Goal: Task Accomplishment & Management: Complete application form

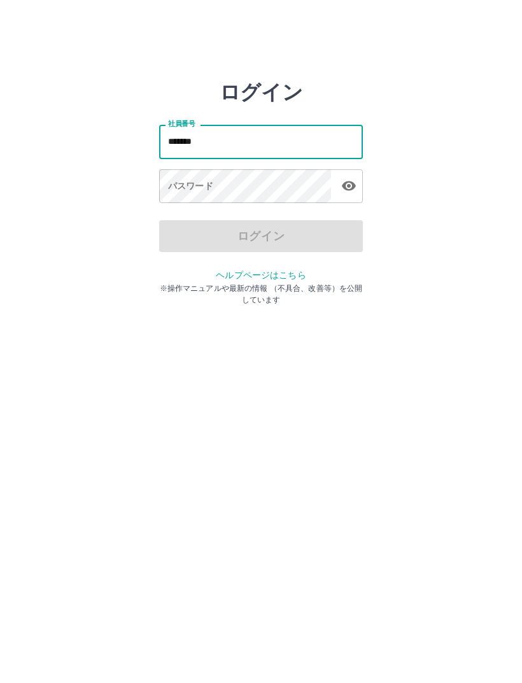
type input "*******"
click at [181, 191] on div "パスワード パスワード" at bounding box center [261, 187] width 204 height 36
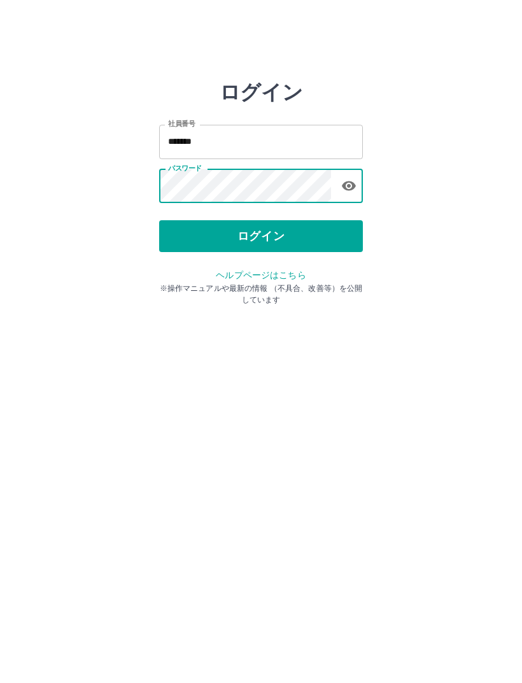
click at [290, 237] on button "ログイン" at bounding box center [261, 236] width 204 height 32
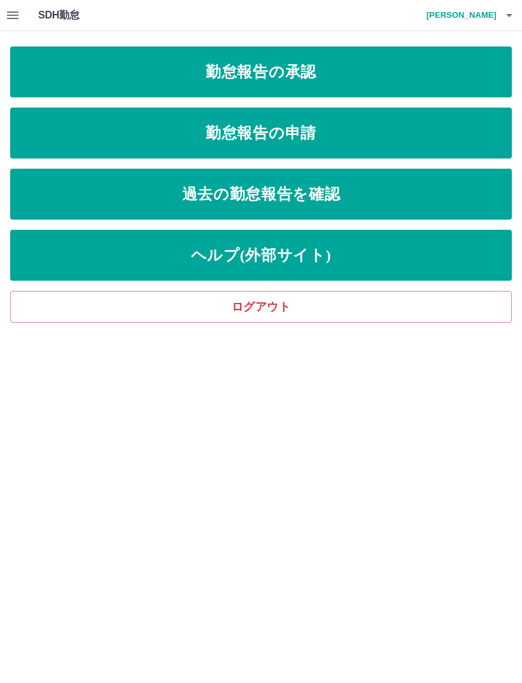
click at [316, 140] on link "勤怠報告の申請" at bounding box center [260, 133] width 501 height 51
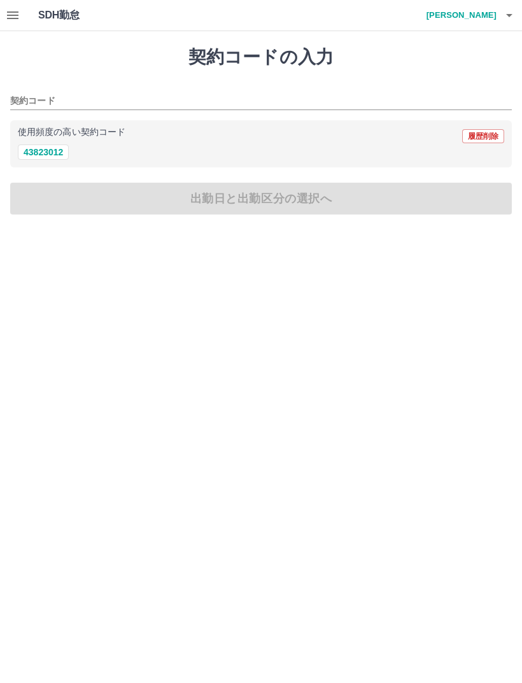
click at [41, 153] on button "43823012" at bounding box center [43, 151] width 51 height 15
type input "********"
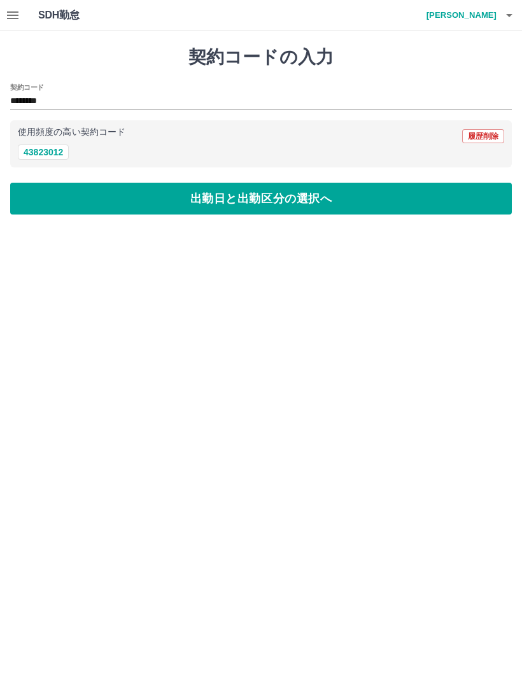
click at [300, 203] on button "出勤日と出勤区分の選択へ" at bounding box center [260, 199] width 501 height 32
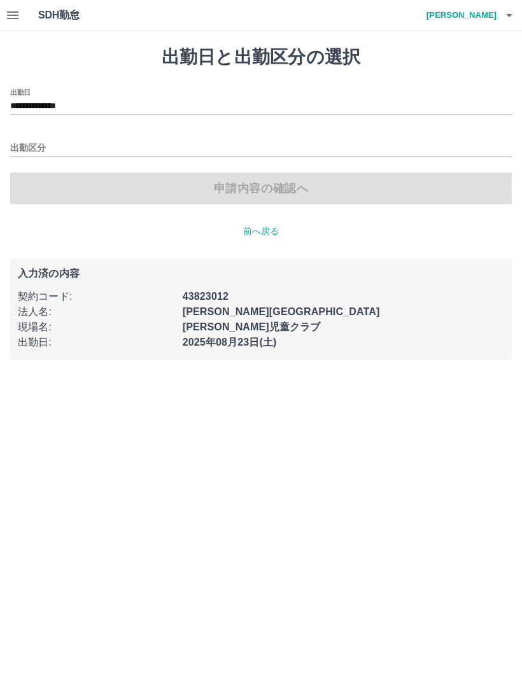
click at [33, 144] on input "出勤区分" at bounding box center [260, 149] width 501 height 16
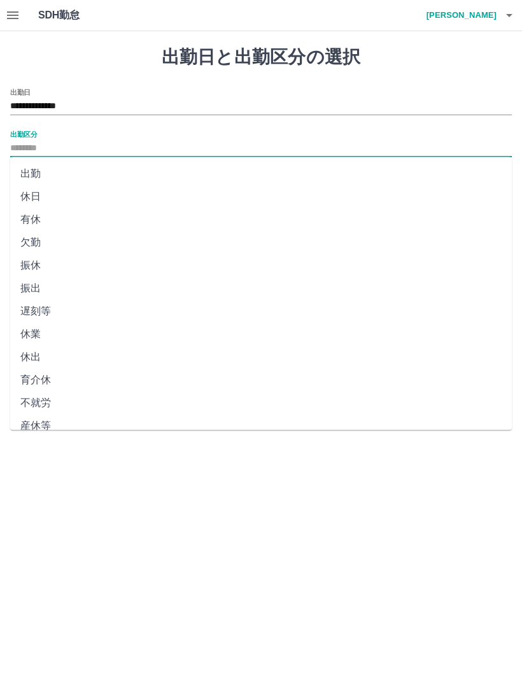
click at [32, 174] on li "出勤" at bounding box center [260, 173] width 501 height 23
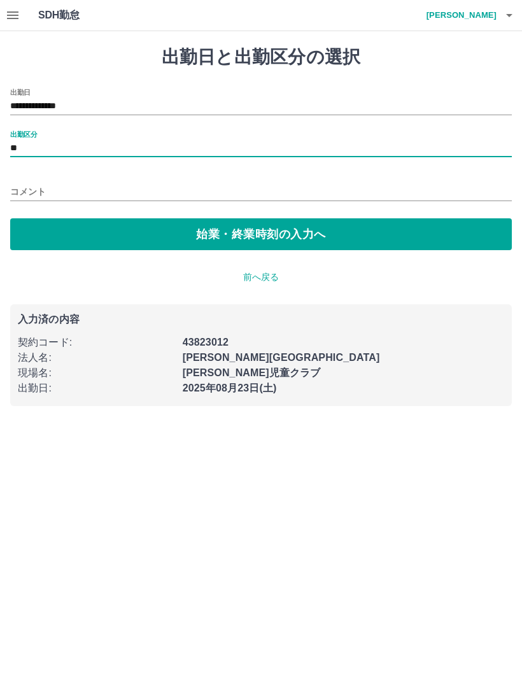
type input "**"
click at [244, 239] on button "始業・終業時刻の入力へ" at bounding box center [260, 234] width 501 height 32
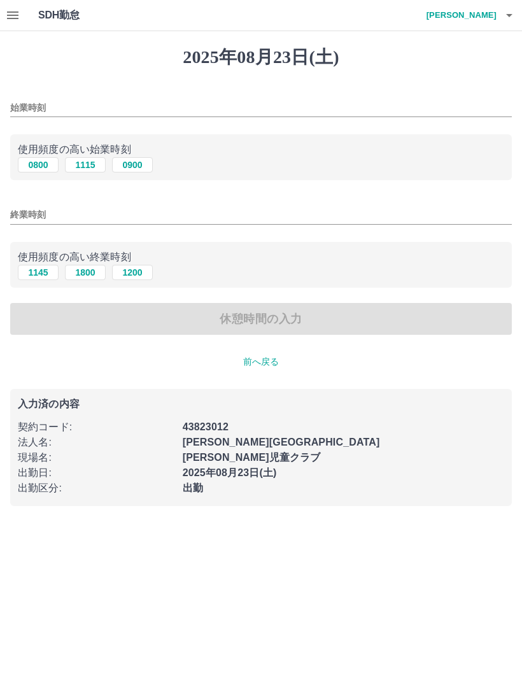
click at [141, 166] on button "0900" at bounding box center [132, 164] width 41 height 15
type input "****"
click at [85, 275] on button "1800" at bounding box center [85, 272] width 41 height 15
type input "****"
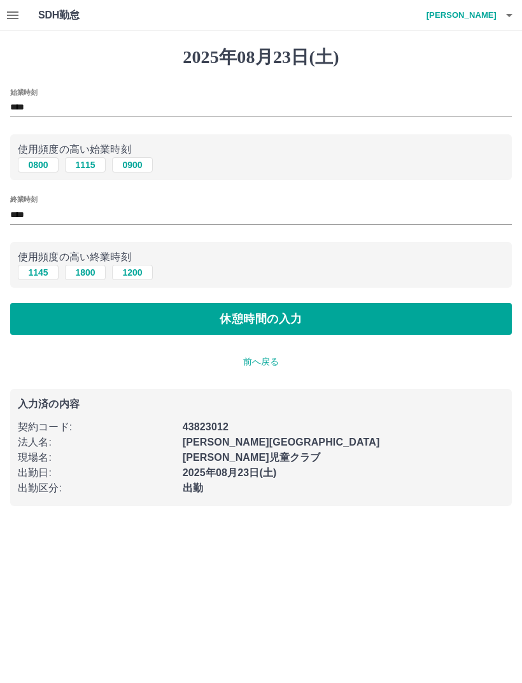
click at [322, 321] on button "休憩時間の入力" at bounding box center [260, 319] width 501 height 32
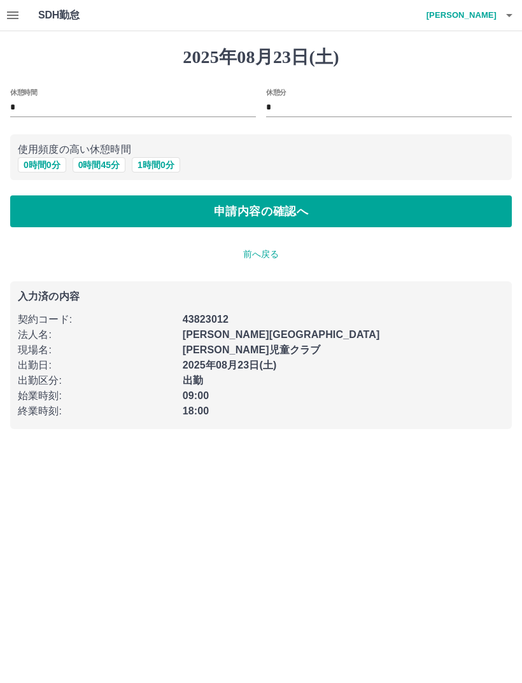
click at [159, 163] on button "1 時間 0 分" at bounding box center [156, 164] width 48 height 15
type input "*"
click at [334, 212] on button "申請内容の確認へ" at bounding box center [260, 211] width 501 height 32
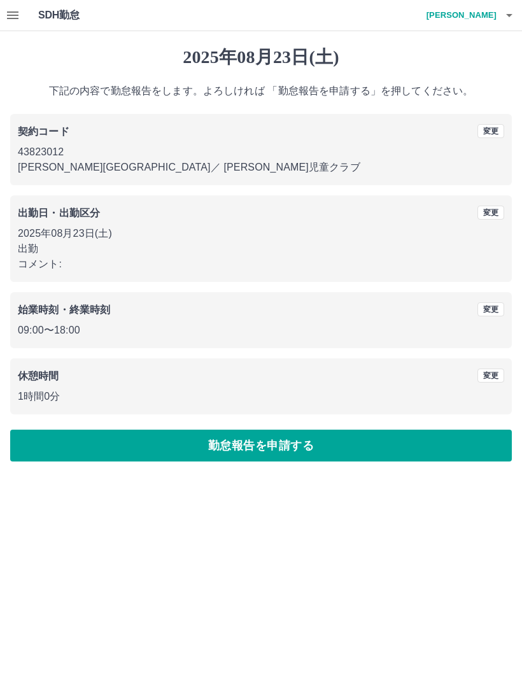
click at [308, 445] on button "勤怠報告を申請する" at bounding box center [260, 445] width 501 height 32
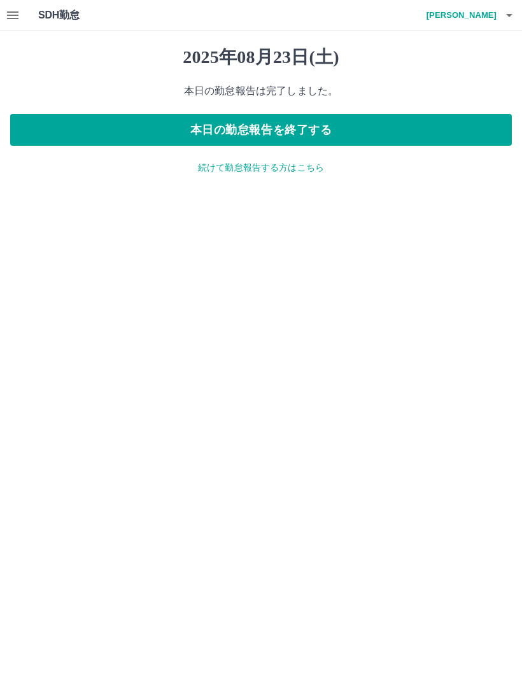
click at [375, 130] on button "本日の勤怠報告を終了する" at bounding box center [260, 130] width 501 height 32
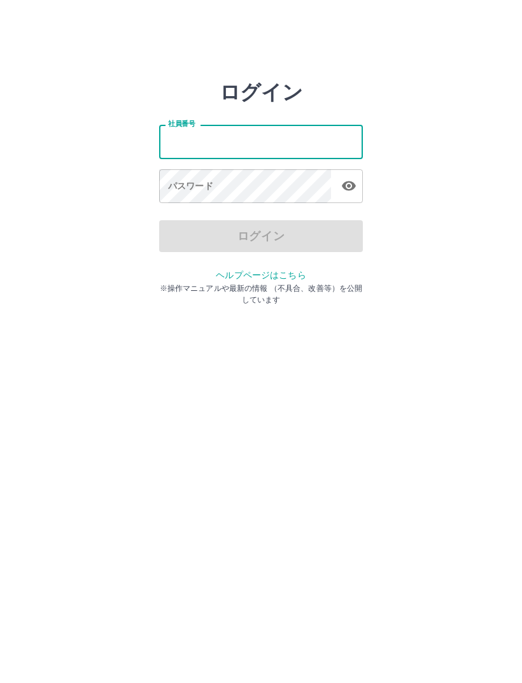
type input "*******"
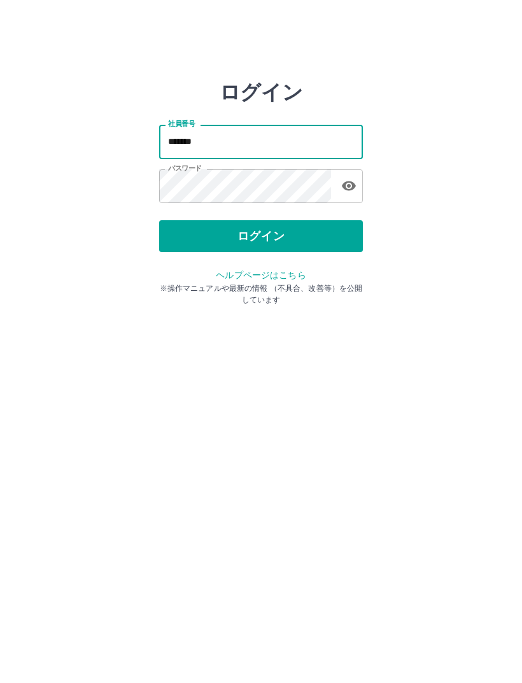
click at [309, 234] on button "ログイン" at bounding box center [261, 236] width 204 height 32
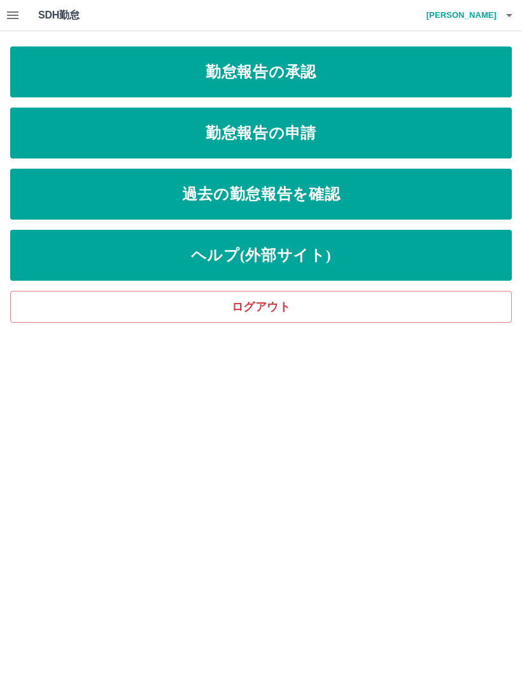
click at [346, 72] on link "勤怠報告の承認" at bounding box center [260, 71] width 501 height 51
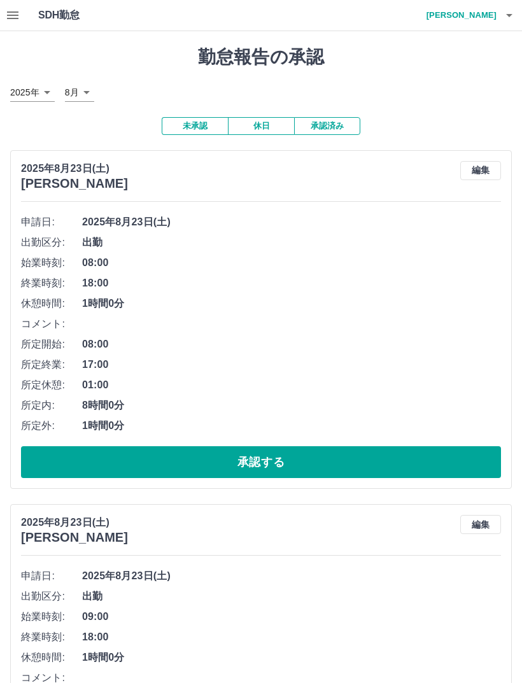
click at [319, 454] on button "承認する" at bounding box center [261, 462] width 480 height 32
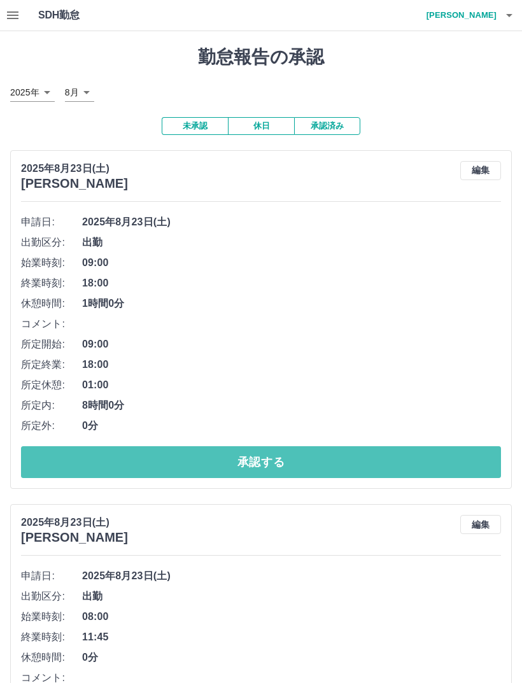
click at [305, 454] on button "承認する" at bounding box center [261, 462] width 480 height 32
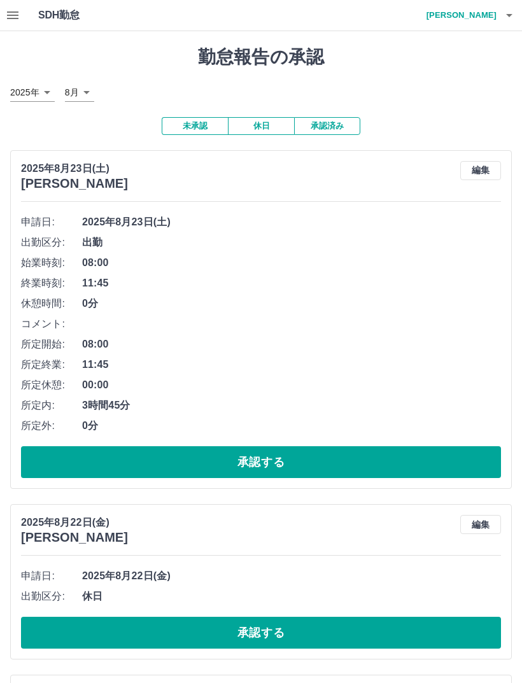
click at [314, 457] on button "承認する" at bounding box center [261, 462] width 480 height 32
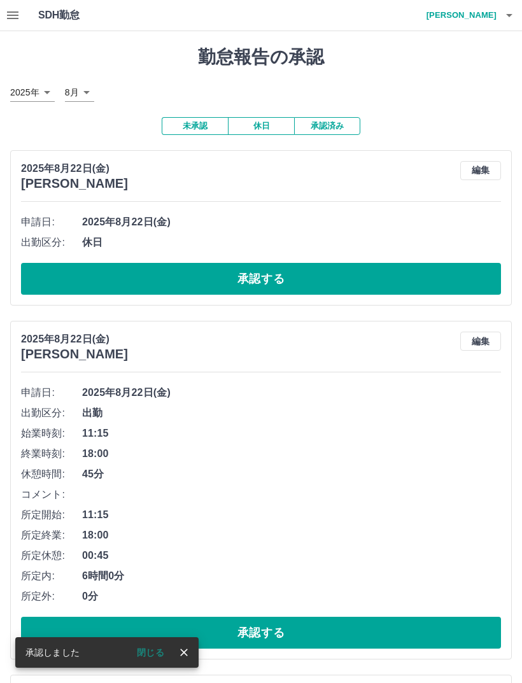
click at [310, 276] on button "承認する" at bounding box center [261, 279] width 480 height 32
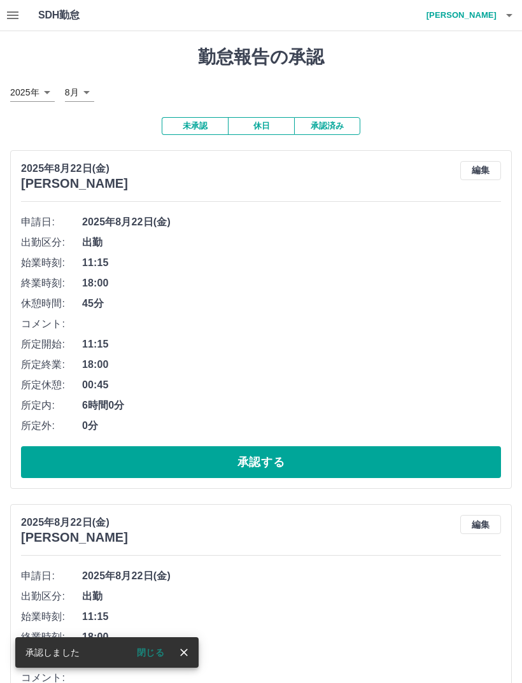
click at [310, 464] on button "承認する" at bounding box center [261, 462] width 480 height 32
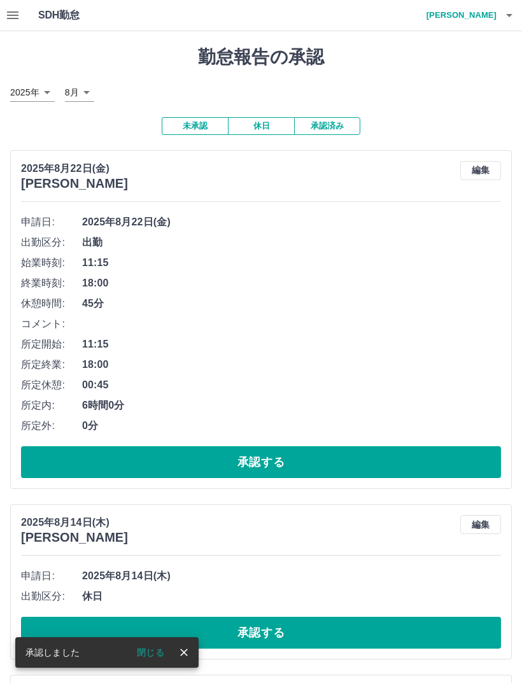
click at [321, 463] on button "承認する" at bounding box center [261, 462] width 480 height 32
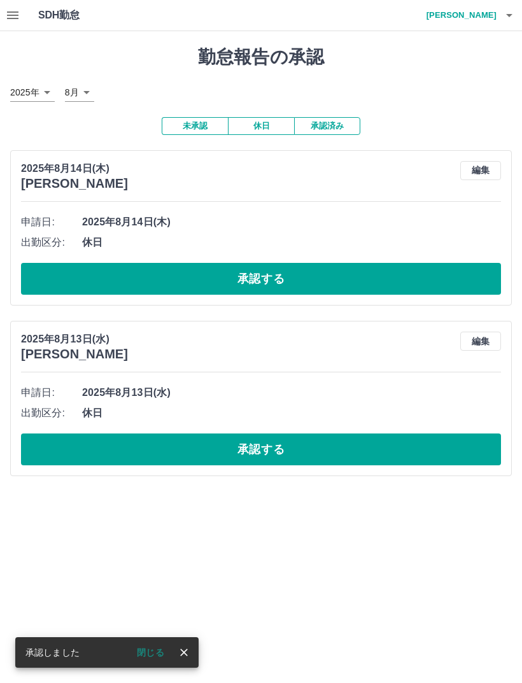
click at [300, 275] on button "承認する" at bounding box center [261, 279] width 480 height 32
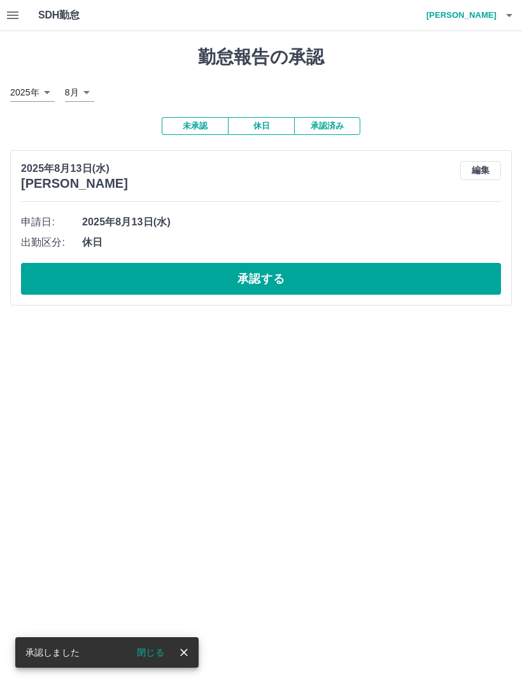
click at [317, 274] on button "承認する" at bounding box center [261, 279] width 480 height 32
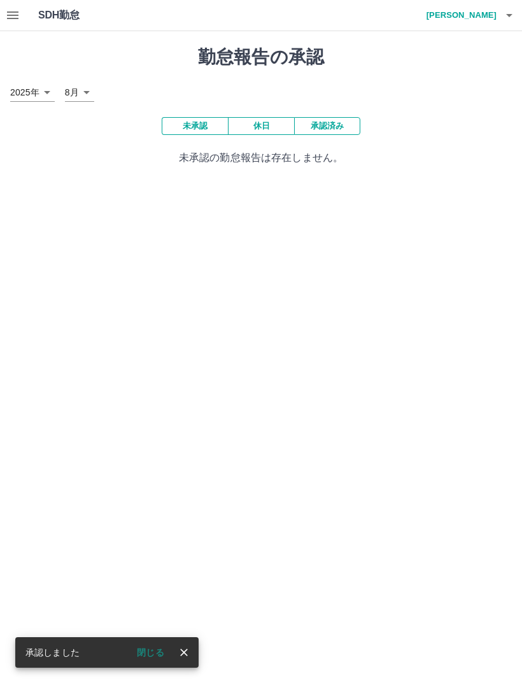
click at [188, 658] on icon "close" at bounding box center [183, 652] width 13 height 13
